Goal: Use online tool/utility

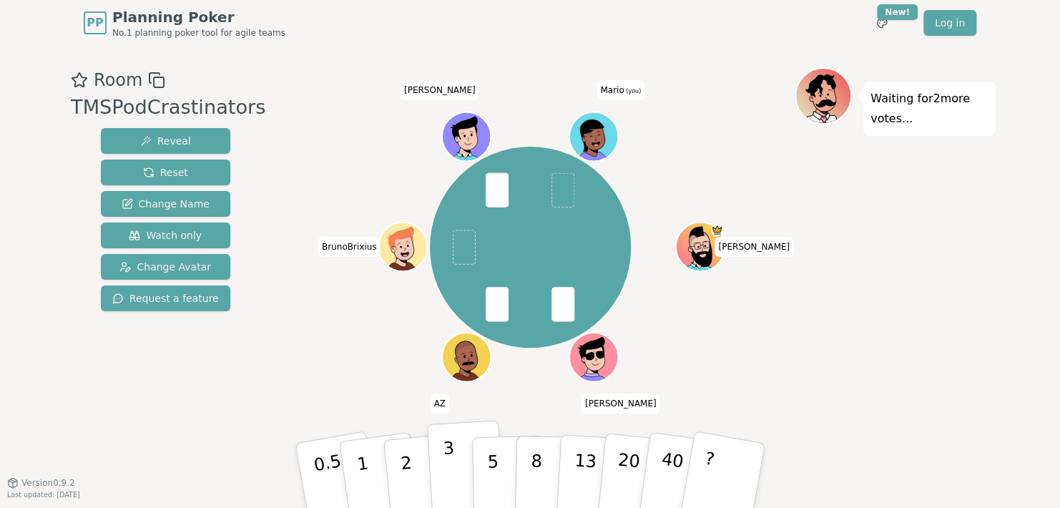
click at [458, 465] on button "3" at bounding box center [466, 476] width 78 height 112
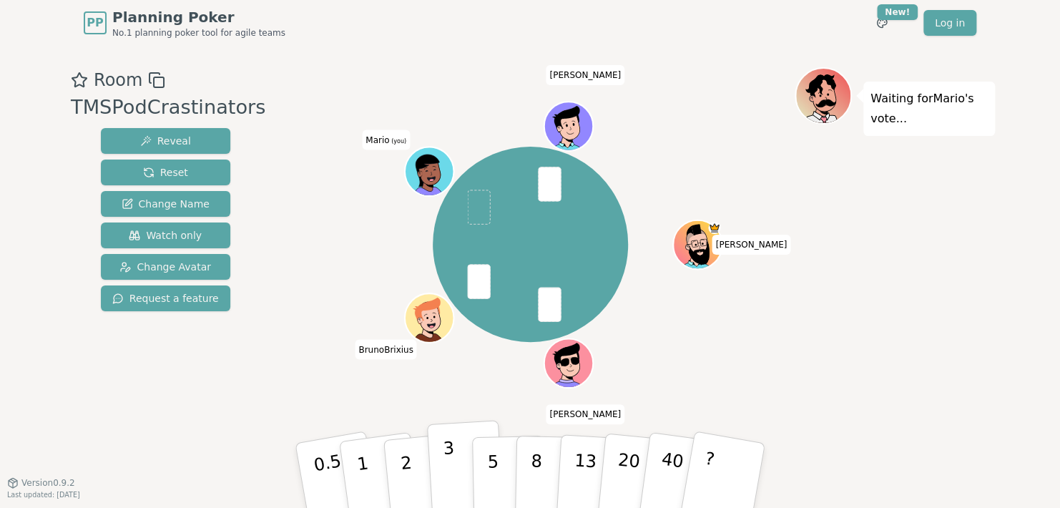
click at [460, 470] on button "3" at bounding box center [466, 476] width 78 height 112
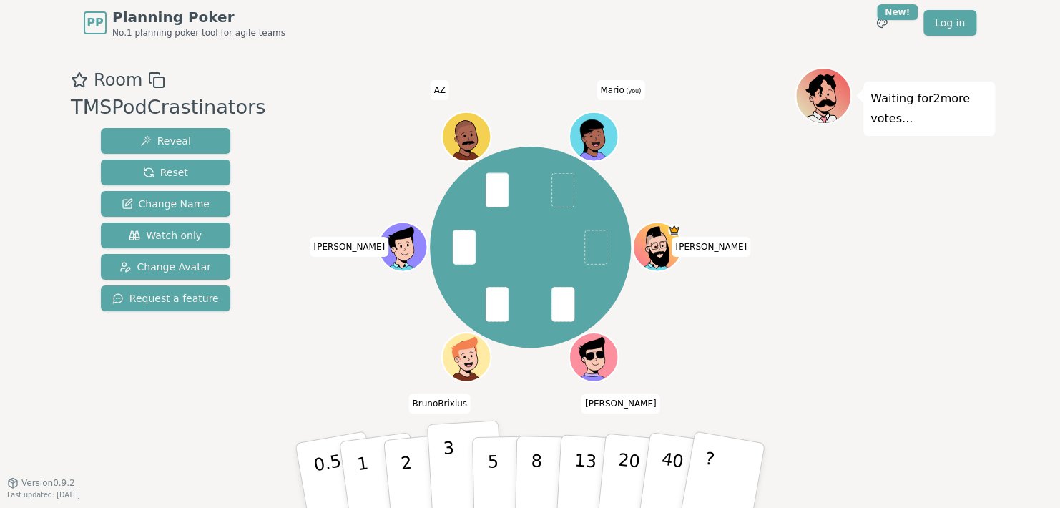
click at [450, 469] on p "3" at bounding box center [451, 477] width 16 height 78
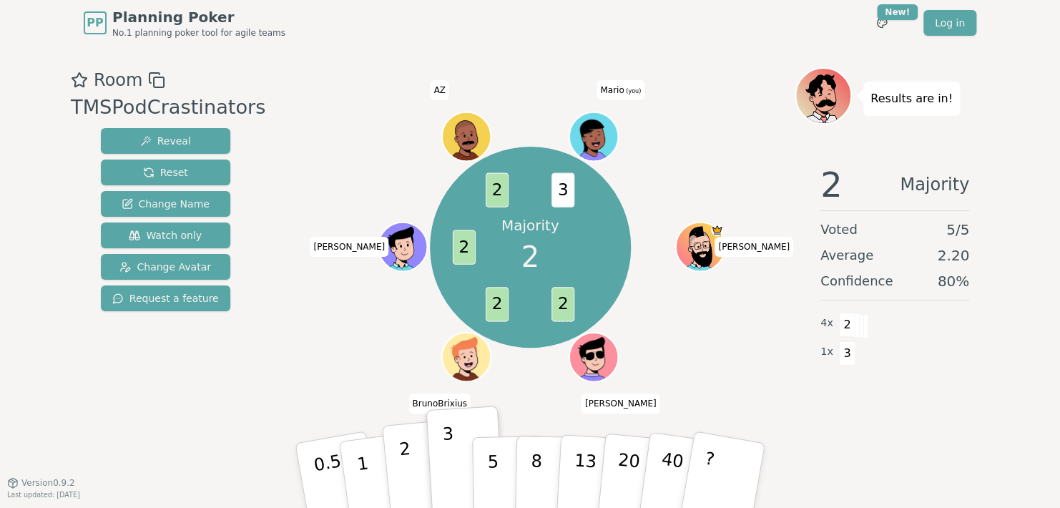
click at [412, 466] on button "2" at bounding box center [423, 476] width 82 height 114
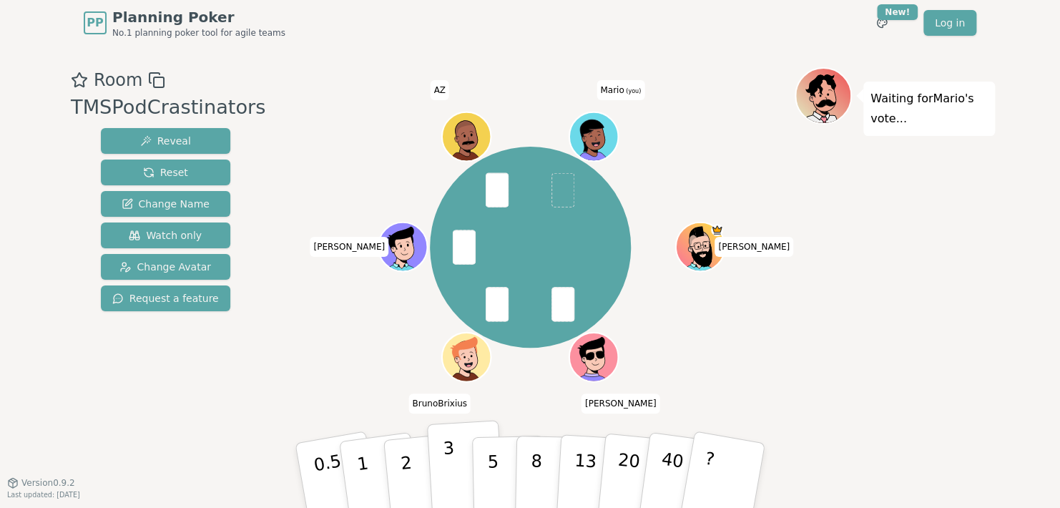
click at [450, 462] on p "3" at bounding box center [451, 477] width 16 height 78
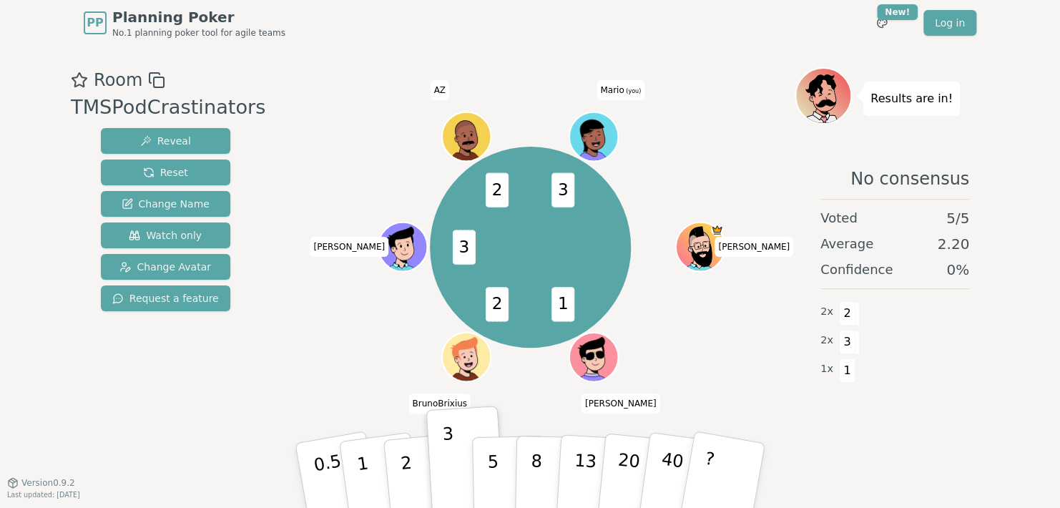
drag, startPoint x: 401, startPoint y: 468, endPoint x: 397, endPoint y: 336, distance: 132.3
click at [397, 336] on div "Room TMSPodCrastinators Reveal Reset Change Name Watch only Change Avatar Reque…" at bounding box center [529, 263] width 929 height 393
drag, startPoint x: 366, startPoint y: 460, endPoint x: 349, endPoint y: 318, distance: 142.6
click at [349, 318] on div "Room TMSPodCrastinators Reveal Reset Change Name Watch only Change Avatar Reque…" at bounding box center [529, 263] width 929 height 393
click at [367, 464] on button "1" at bounding box center [379, 476] width 85 height 116
